Goal: Information Seeking & Learning: Learn about a topic

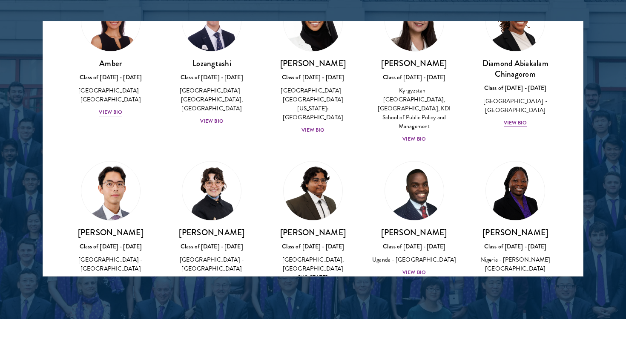
scroll to position [71, 0]
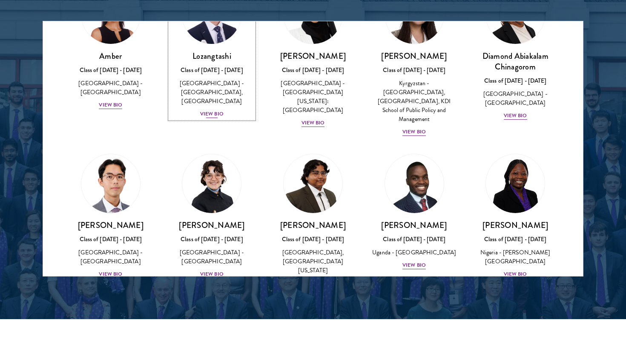
click at [214, 112] on div "View Bio" at bounding box center [211, 114] width 23 height 8
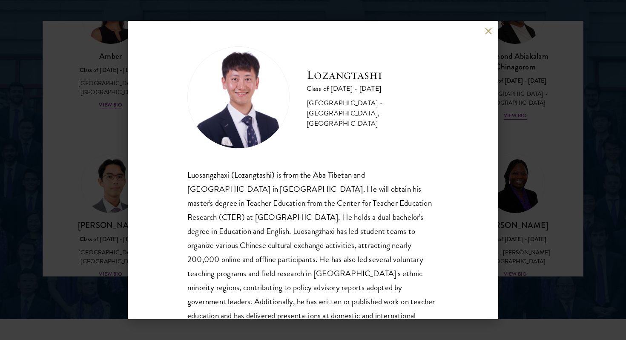
scroll to position [29, 0]
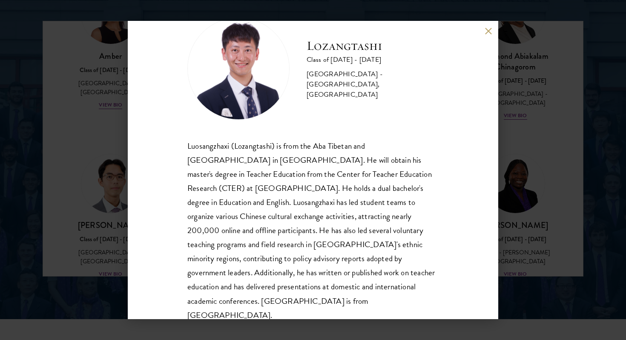
click at [492, 27] on div "Lozangtashi Class of [DATE] - [DATE] [GEOGRAPHIC_DATA] - [GEOGRAPHIC_DATA], [GE…" at bounding box center [313, 170] width 370 height 298
click at [486, 30] on button at bounding box center [487, 30] width 7 height 7
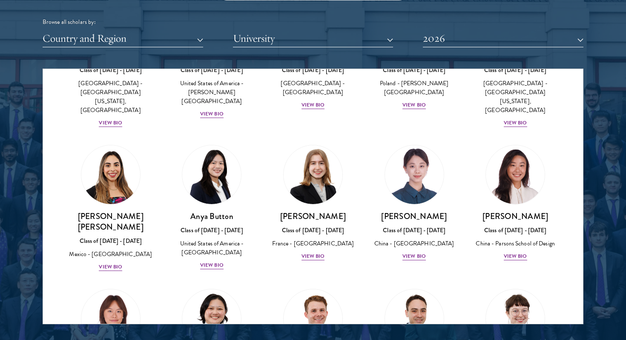
scroll to position [609, 0]
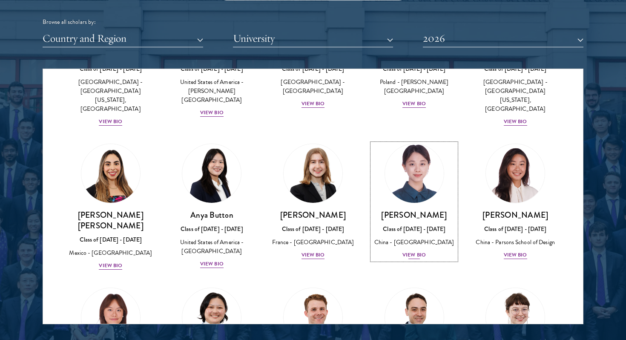
click at [408, 251] on div "View Bio" at bounding box center [413, 255] width 23 height 8
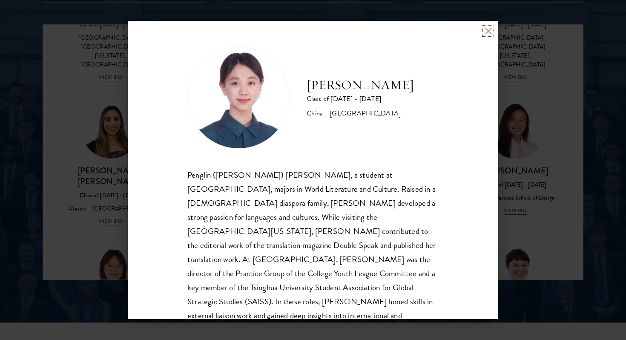
click at [490, 29] on button at bounding box center [487, 30] width 7 height 7
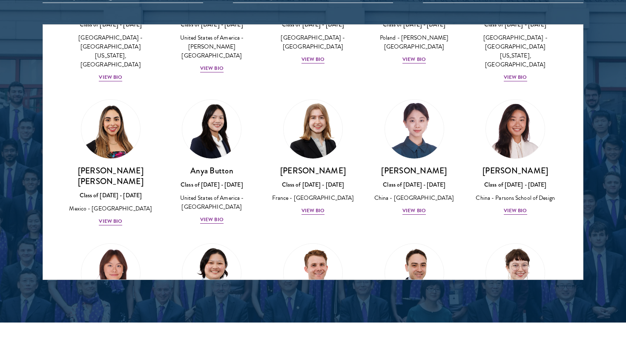
click at [119, 191] on div "[PERSON_NAME] [PERSON_NAME] Class of [DATE] - [DATE] [GEOGRAPHIC_DATA] - [GEOGR…" at bounding box center [110, 163] width 101 height 144
click at [107, 177] on div "[PERSON_NAME] [PERSON_NAME] Class of [DATE] - [DATE] [GEOGRAPHIC_DATA] - [GEOGR…" at bounding box center [111, 195] width 84 height 61
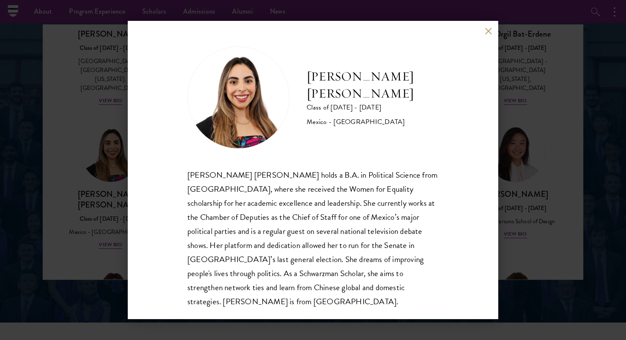
scroll to position [609, 0]
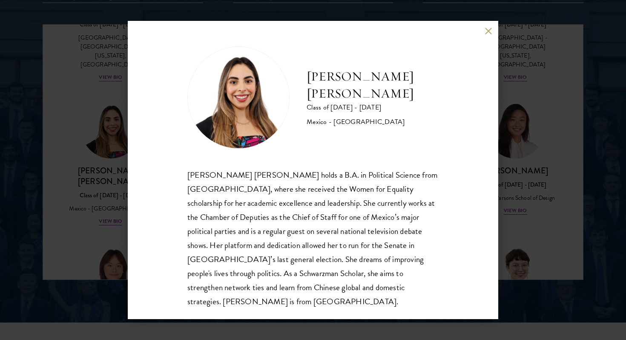
click at [465, 58] on div "[PERSON_NAME] [PERSON_NAME] Class of [DATE] - [DATE] [GEOGRAPHIC_DATA] - [GEOGR…" at bounding box center [313, 170] width 370 height 298
click at [484, 31] on button at bounding box center [487, 30] width 7 height 7
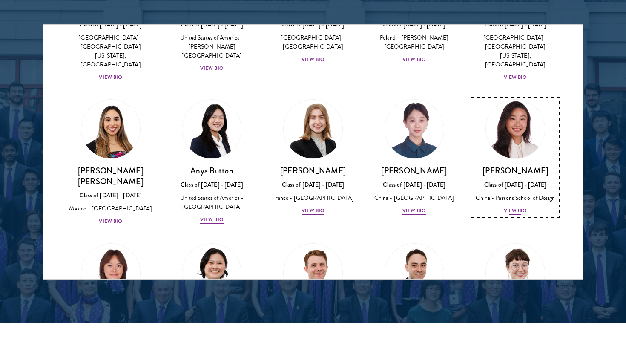
click at [516, 206] on div "View Bio" at bounding box center [514, 210] width 23 height 8
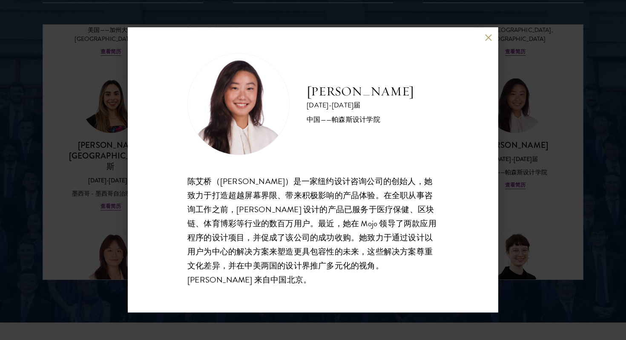
scroll to position [586, 0]
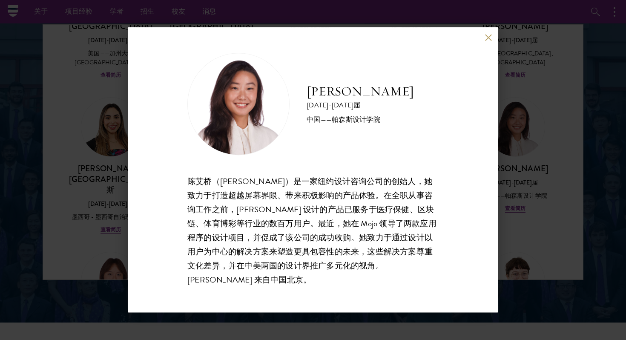
click at [487, 48] on div "[PERSON_NAME] [DATE]-[DATE]届 中国——帕森斯设计学院 陈艾桥（[PERSON_NAME]）是一家纽约设计咨询公司的创始人，她致力于…" at bounding box center [313, 169] width 370 height 285
click at [486, 40] on div "[PERSON_NAME] [DATE]-[DATE]届 中国——帕森斯设计学院 陈艾桥（[PERSON_NAME]）是一家纽约设计咨询公司的创始人，她致力于…" at bounding box center [313, 169] width 370 height 285
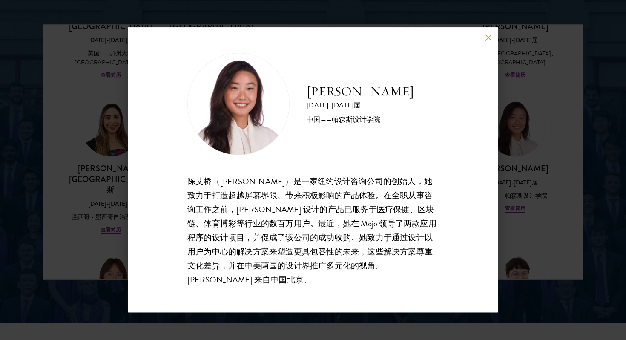
scroll to position [1077, 0]
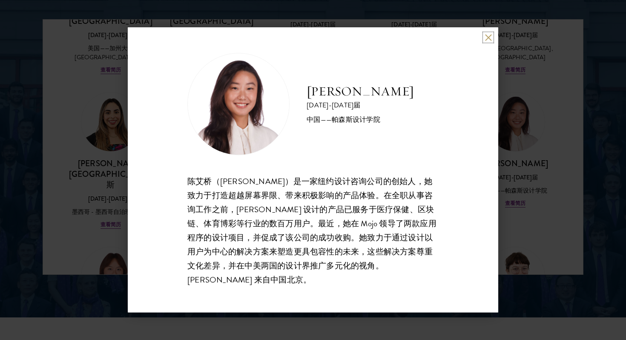
click at [489, 41] on button at bounding box center [487, 37] width 7 height 7
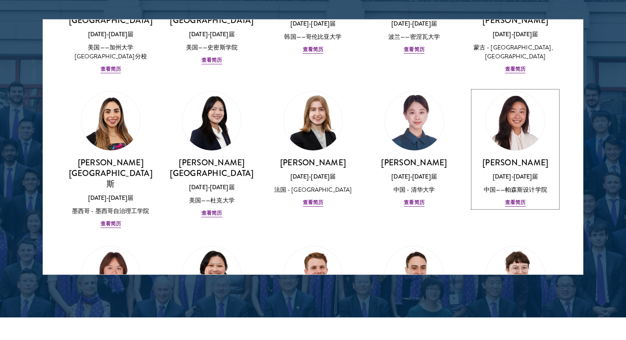
scroll to position [672, 0]
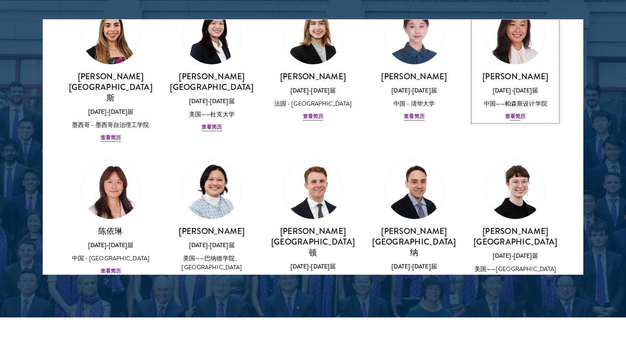
click at [514, 97] on div "[PERSON_NAME] [DATE]-[DATE]届 中国——[PERSON_NAME]斯设计学院 查看简历" at bounding box center [515, 96] width 84 height 50
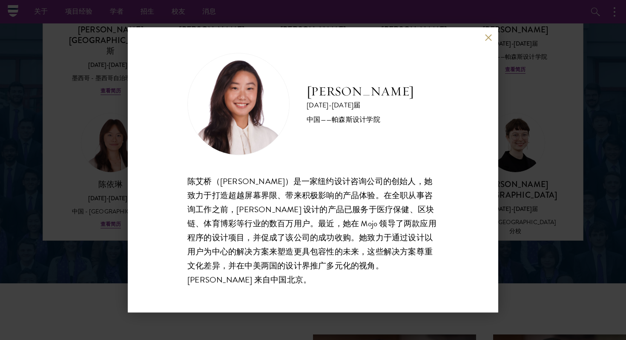
scroll to position [1077, 0]
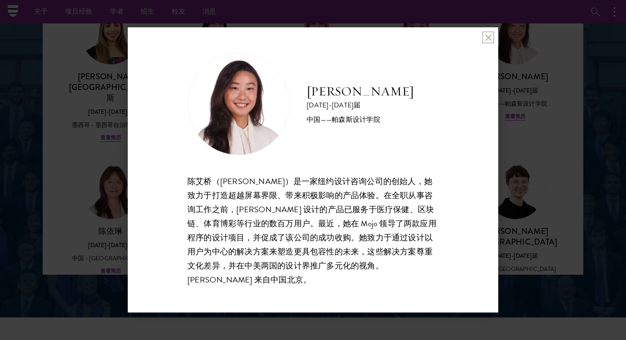
click at [488, 41] on button at bounding box center [487, 37] width 7 height 7
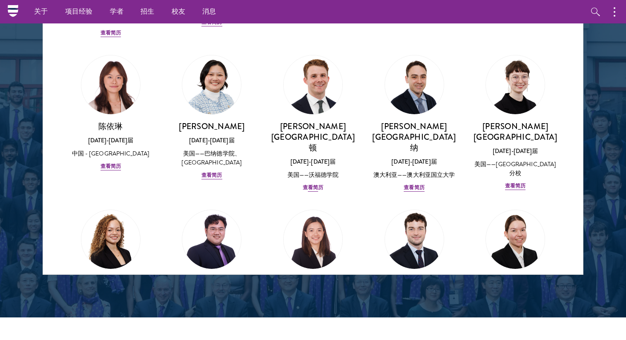
scroll to position [786, 0]
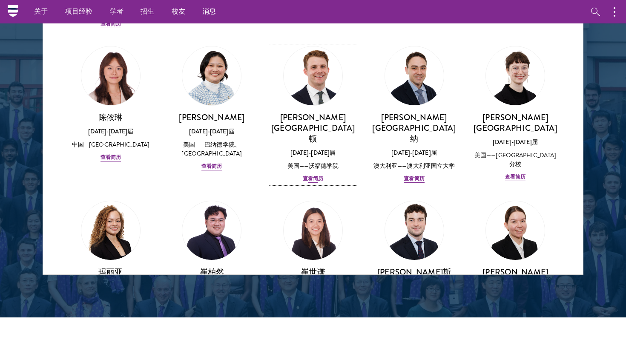
click at [314, 174] on font "查看简历" at bounding box center [313, 178] width 20 height 8
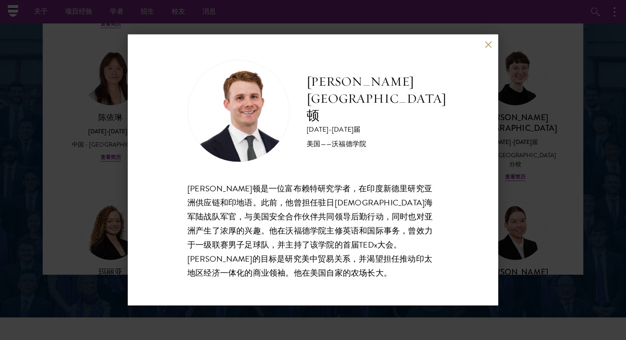
click at [451, 89] on div "钱德勒·[GEOGRAPHIC_DATA]顿 [DATE]-[DATE]届 美国——[GEOGRAPHIC_DATA] [PERSON_NAME]顿是一位富布…" at bounding box center [313, 169] width 370 height 271
click at [485, 46] on button at bounding box center [487, 44] width 7 height 7
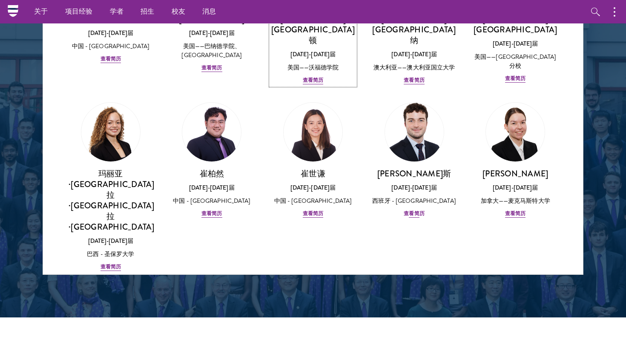
scroll to position [885, 0]
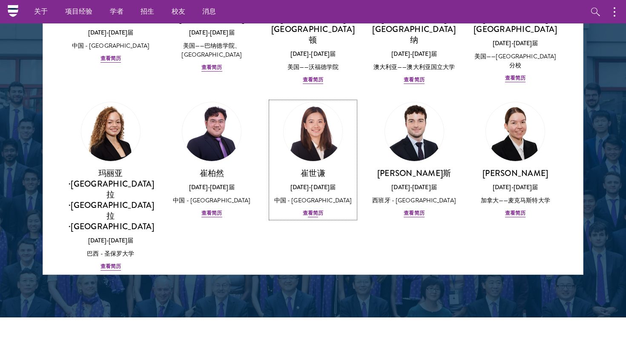
click at [323, 168] on div "崔世谦 [DATE]-[DATE]届 中国 - 塔夫茨大学 查看简历" at bounding box center [313, 193] width 84 height 50
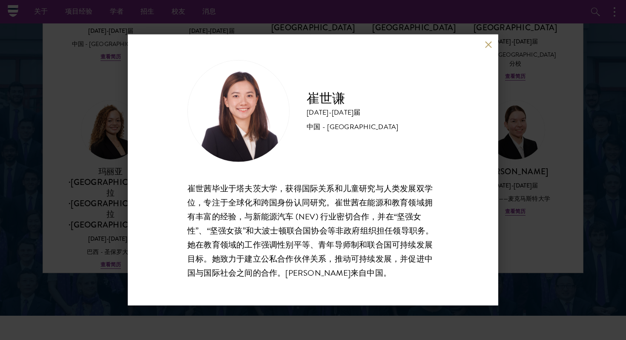
scroll to position [1078, 0]
click at [489, 47] on button at bounding box center [487, 44] width 7 height 7
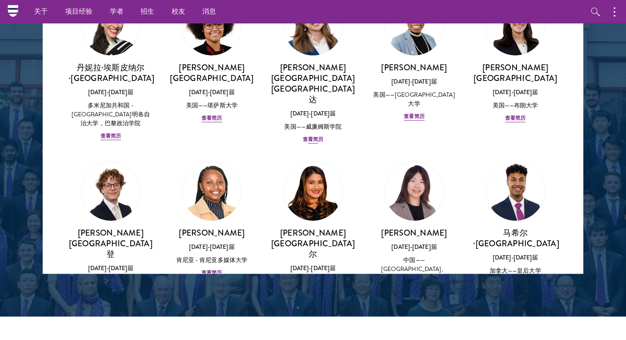
scroll to position [1183, 0]
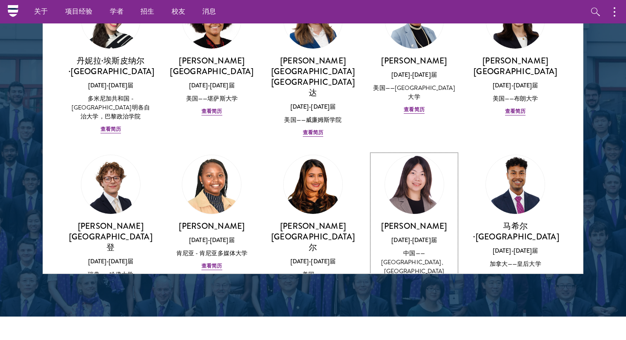
click at [409, 280] on font "查看简历" at bounding box center [413, 284] width 20 height 8
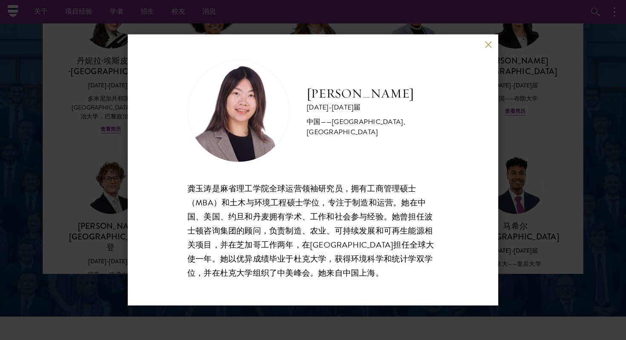
click at [488, 46] on button at bounding box center [487, 44] width 7 height 7
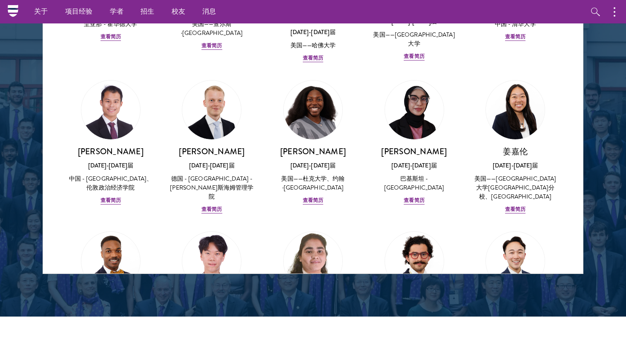
scroll to position [1636, 0]
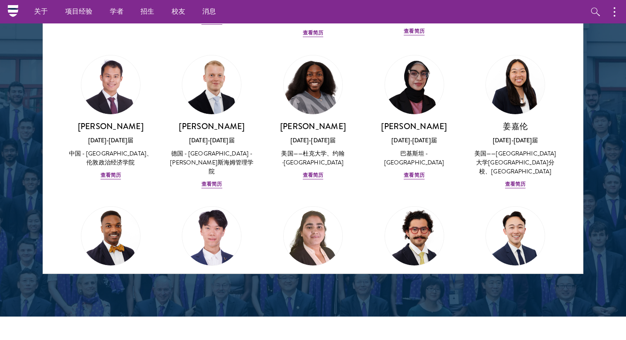
click at [212, 197] on div "高 [DATE]-[DATE]届 中国 - 清华大学 查看简历" at bounding box center [211, 263] width 101 height 133
click at [212, 313] on font "查看简历" at bounding box center [211, 317] width 20 height 8
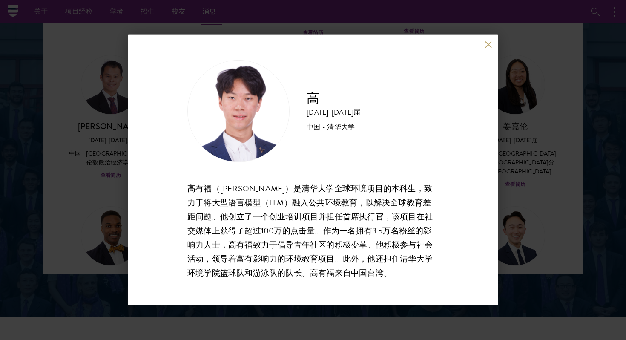
click at [487, 45] on button at bounding box center [487, 44] width 7 height 7
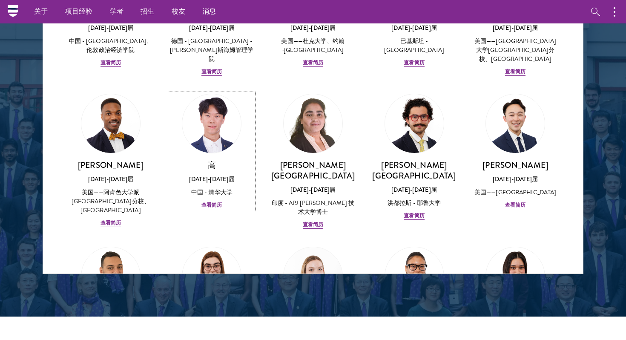
scroll to position [1747, 0]
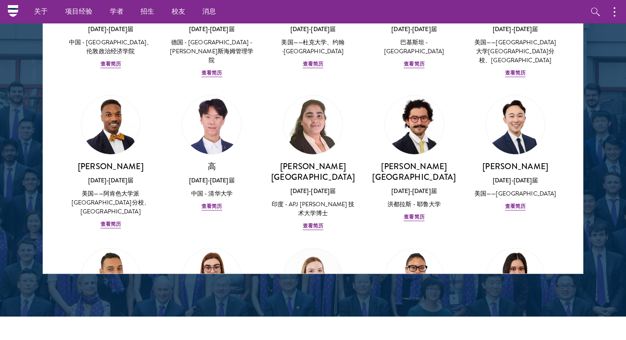
click at [220, 239] on div "[PERSON_NAME] [DATE]-[DATE]届 美国——哈佛大学 查看简历" at bounding box center [211, 305] width 101 height 133
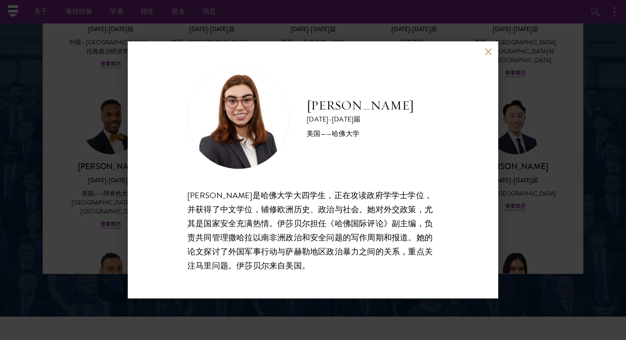
click at [488, 52] on button at bounding box center [487, 51] width 7 height 7
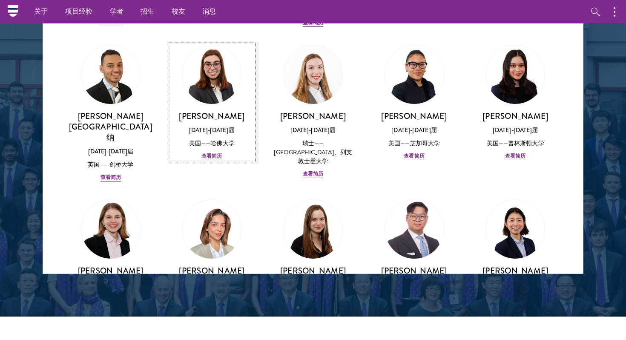
scroll to position [1964, 0]
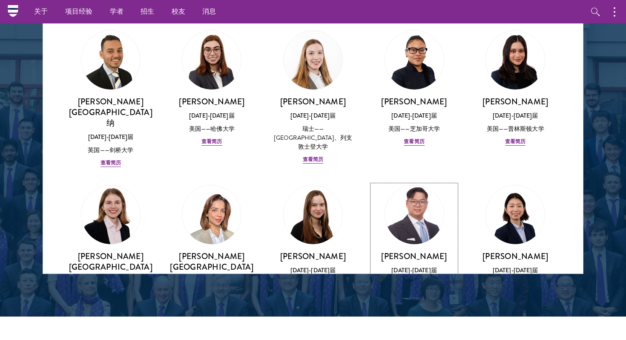
click at [417, 279] on font "中国 - 伦敦玛丽女王大学" at bounding box center [413, 283] width 65 height 9
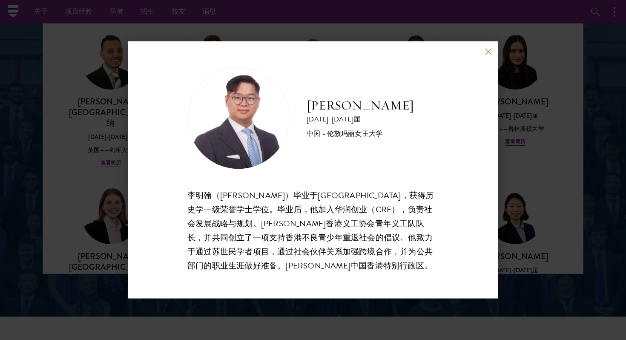
click at [486, 48] on button at bounding box center [487, 51] width 7 height 7
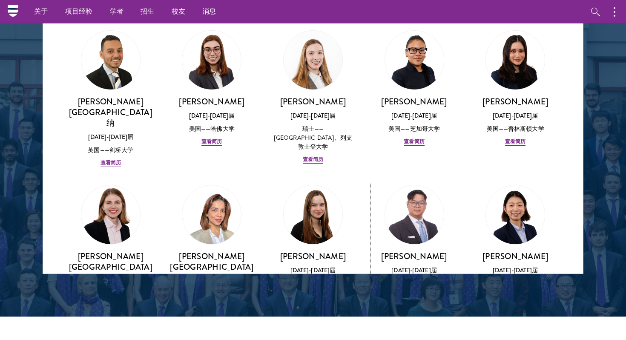
scroll to position [1928, 0]
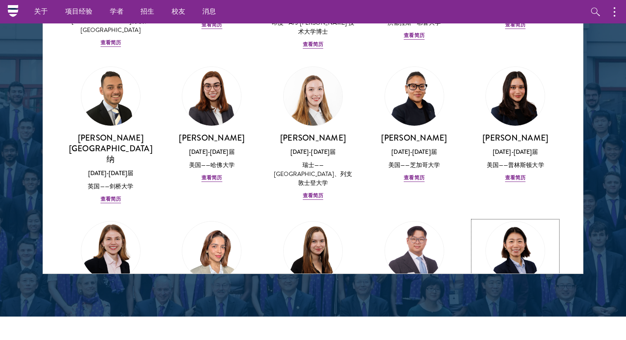
click at [508, 286] on font "[PERSON_NAME]" at bounding box center [515, 291] width 66 height 11
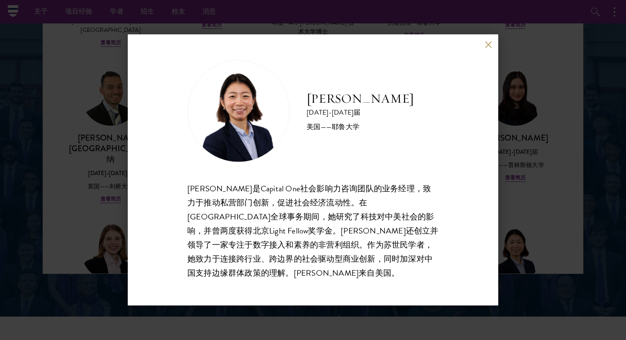
click at [489, 47] on button at bounding box center [487, 44] width 7 height 7
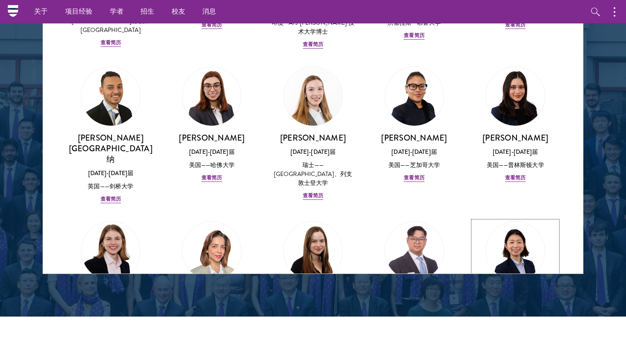
scroll to position [2013, 0]
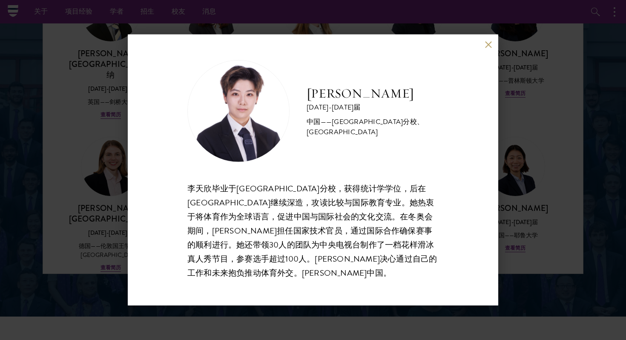
click at [492, 47] on div "[PERSON_NAME] [DATE]-[DATE]届 中国——[GEOGRAPHIC_DATA]分校、[GEOGRAPHIC_DATA] [PERSON_…" at bounding box center [313, 169] width 370 height 271
click at [489, 44] on button at bounding box center [487, 44] width 7 height 7
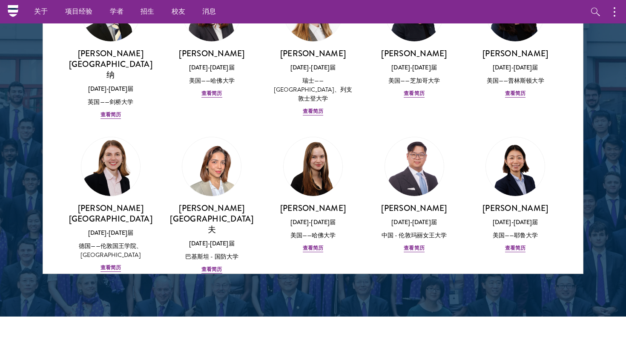
scroll to position [2051, 0]
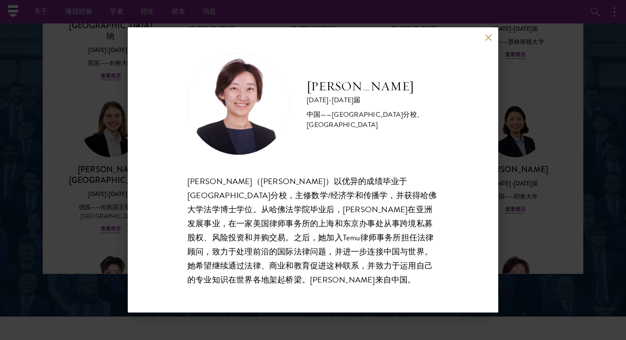
click at [488, 37] on button at bounding box center [487, 37] width 7 height 7
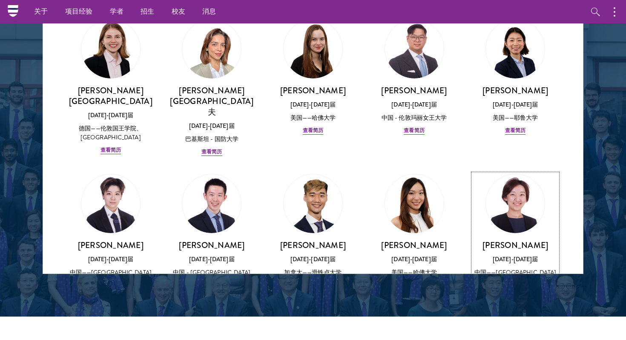
scroll to position [2140, 0]
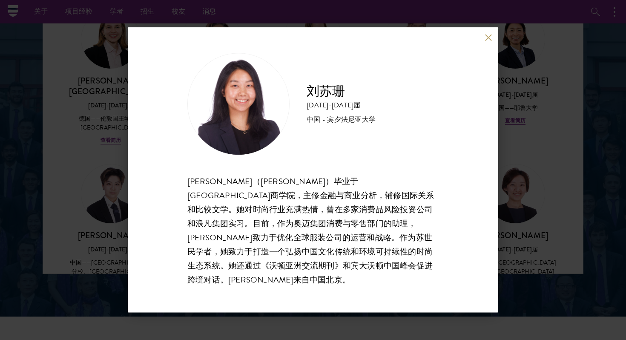
click at [490, 41] on button at bounding box center [487, 37] width 7 height 7
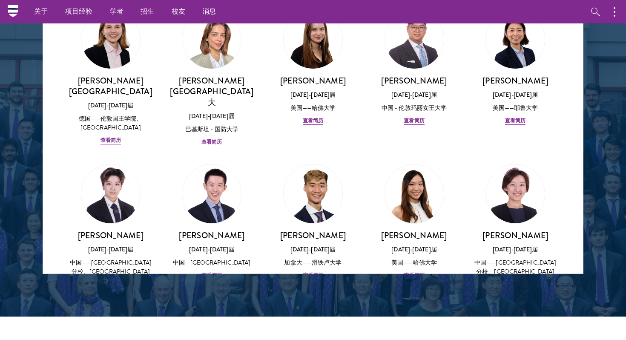
scroll to position [2180, 0]
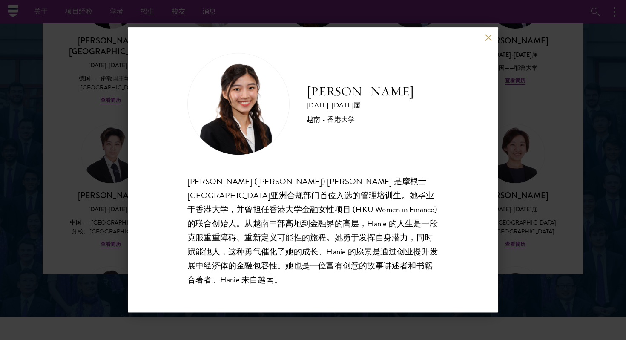
click at [489, 41] on button at bounding box center [487, 37] width 7 height 7
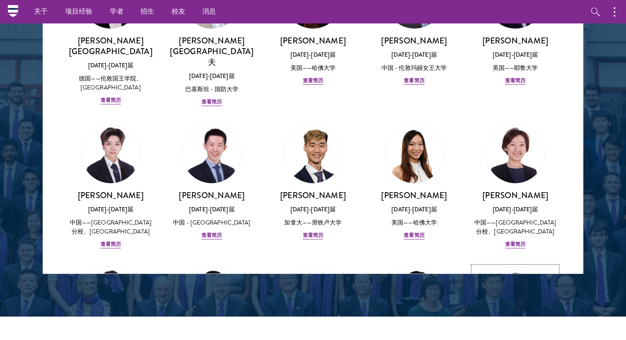
scroll to position [2242, 0]
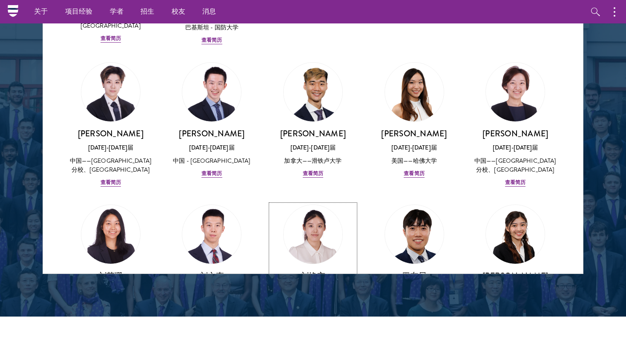
click at [321, 312] on font "查看简历" at bounding box center [313, 316] width 20 height 8
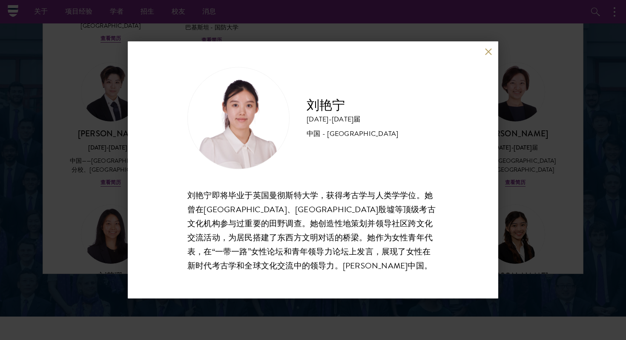
click at [489, 51] on button at bounding box center [487, 51] width 7 height 7
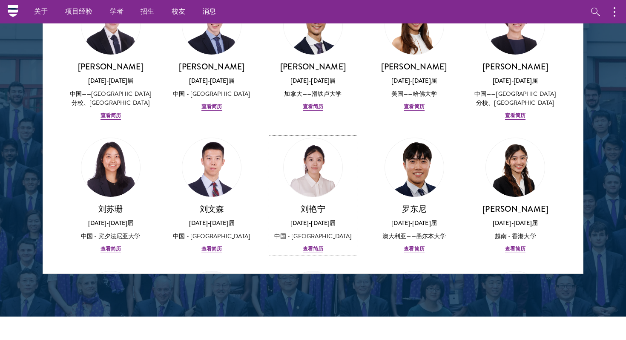
scroll to position [2309, 0]
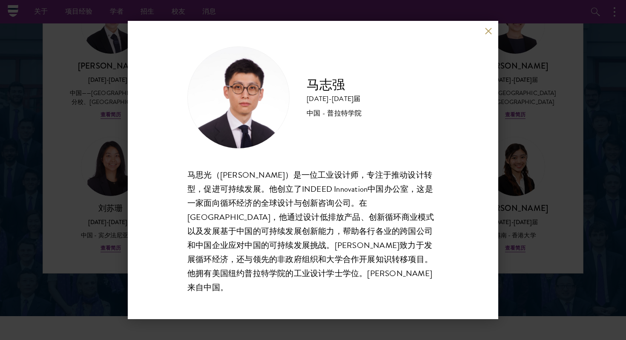
scroll to position [1099, 0]
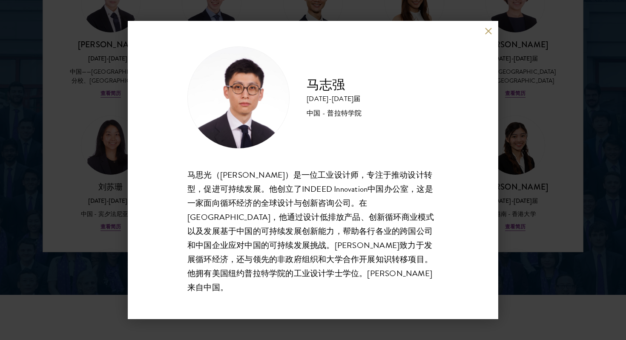
click at [489, 34] on button at bounding box center [487, 30] width 7 height 7
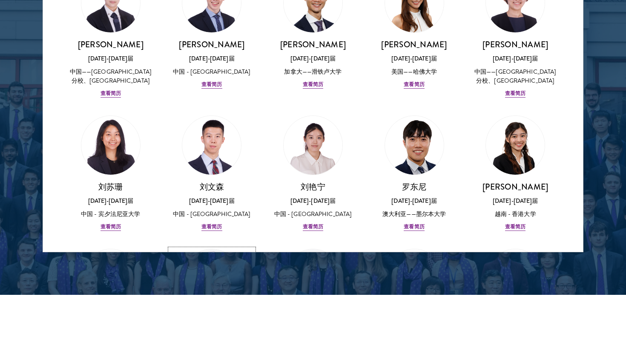
click at [227, 315] on div "马志强 [DATE]-[DATE]届 中国 - 西北大学、北京外国语大学 查看简历" at bounding box center [212, 344] width 84 height 59
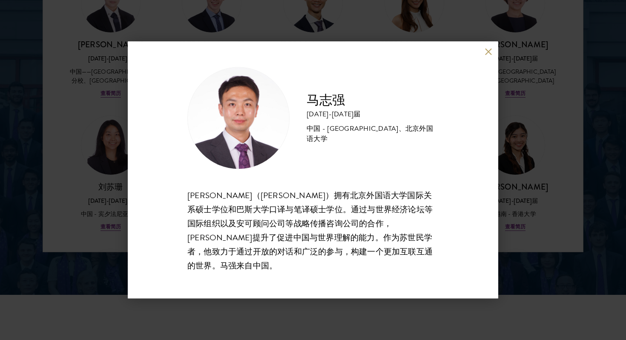
click at [484, 55] on button at bounding box center [487, 51] width 7 height 7
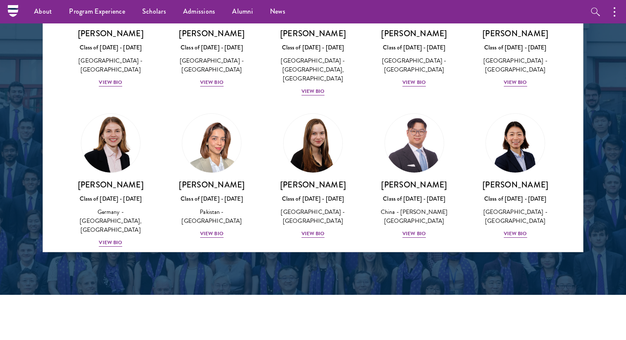
scroll to position [2020, 0]
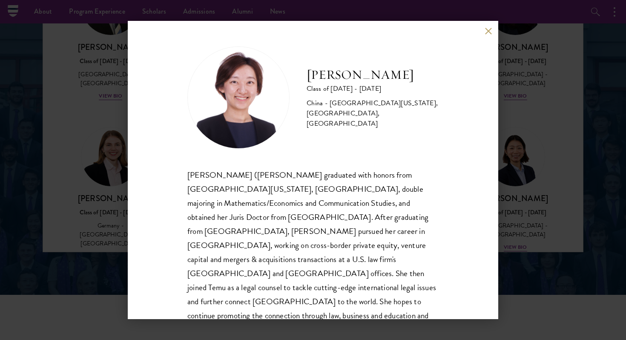
click at [483, 34] on div "[PERSON_NAME] Class of [DATE] - [DATE] [GEOGRAPHIC_DATA] - [GEOGRAPHIC_DATA][US…" at bounding box center [313, 170] width 370 height 298
click at [487, 34] on div "[PERSON_NAME] Class of [DATE] - [DATE] [GEOGRAPHIC_DATA] - [GEOGRAPHIC_DATA][US…" at bounding box center [313, 170] width 370 height 298
